Goal: Task Accomplishment & Management: Manage account settings

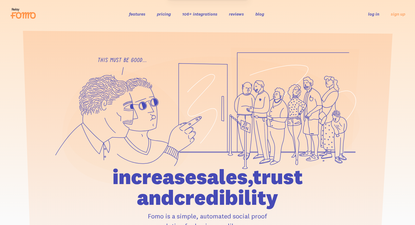
click at [375, 14] on link "log in" at bounding box center [373, 13] width 11 height 5
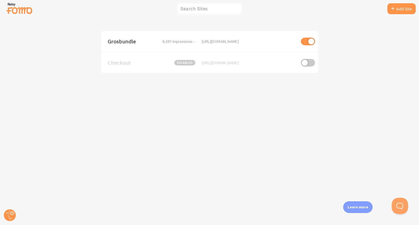
click at [134, 40] on span "Grosbundle" at bounding box center [130, 41] width 44 height 5
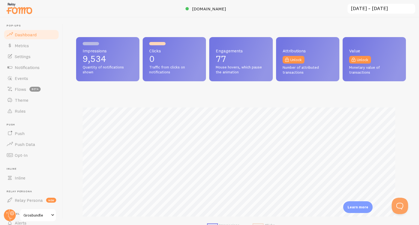
scroll to position [143, 326]
click at [30, 57] on span "Settings" at bounding box center [23, 56] width 16 height 5
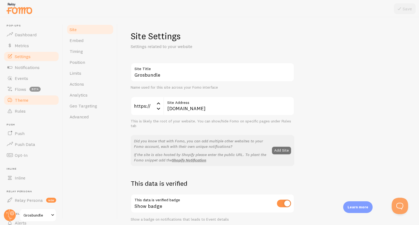
click at [20, 99] on span "Theme" at bounding box center [22, 100] width 14 height 5
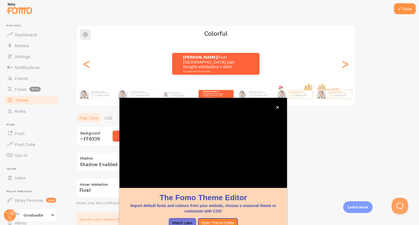
scroll to position [34, 0]
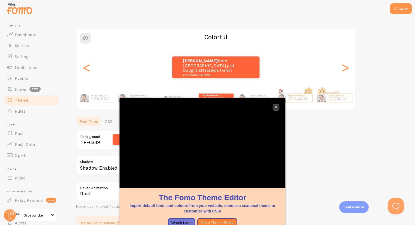
click at [277, 108] on icon "close," at bounding box center [276, 107] width 3 height 3
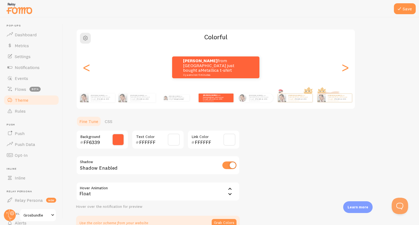
scroll to position [65, 0]
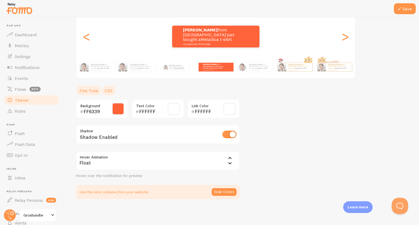
click at [107, 92] on link "CSS" at bounding box center [109, 90] width 14 height 11
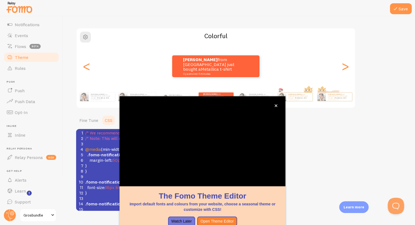
scroll to position [43, 0]
click at [276, 104] on icon "close," at bounding box center [276, 105] width 3 height 3
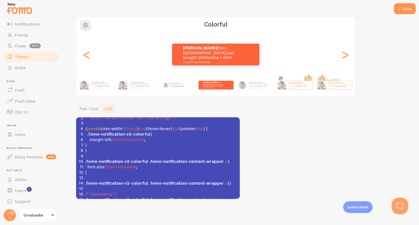
scroll to position [0, 0]
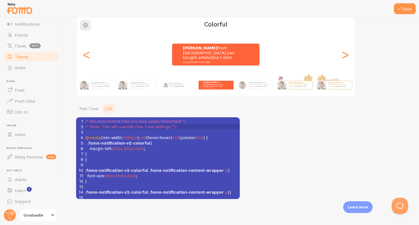
click at [189, 124] on pre "/* Note: This will override Fine Tune settings */" at bounding box center [162, 126] width 156 height 5
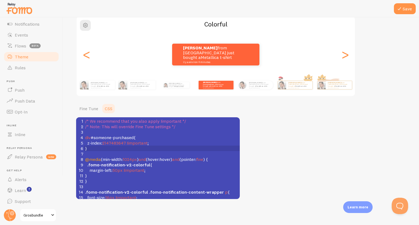
click at [261, 144] on div "Theme Choose a theme for your notifications Colorful Charles from Canada just b…" at bounding box center [241, 91] width 330 height 215
click at [408, 7] on button "Save" at bounding box center [405, 8] width 22 height 11
